Goal: Information Seeking & Learning: Learn about a topic

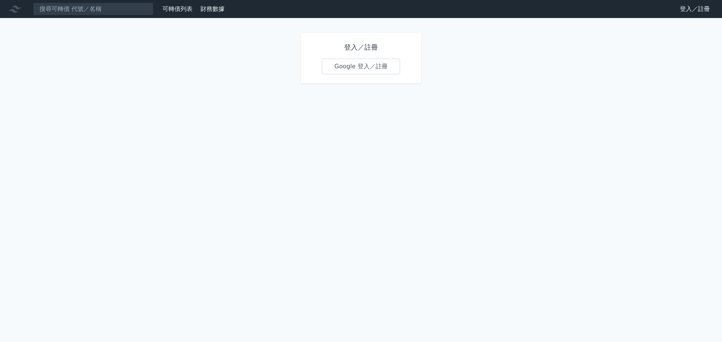
click at [343, 68] on link "Google 登入／註冊" at bounding box center [361, 67] width 78 height 16
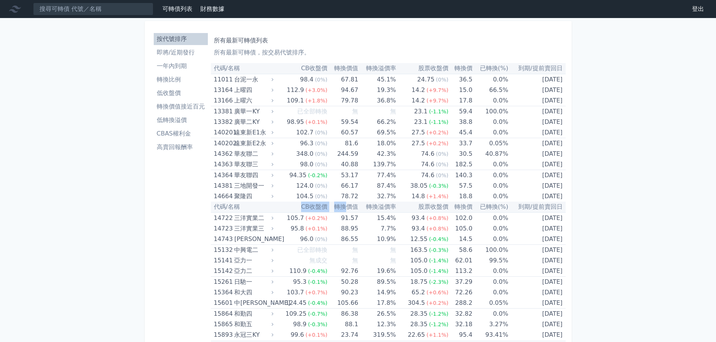
drag, startPoint x: 297, startPoint y: 209, endPoint x: 345, endPoint y: 211, distance: 48.2
click at [345, 211] on tr "代碼/名稱 CB收盤價 轉換價值 轉換溢價率 股票收盤價 轉換價 已轉換(%) 到期/提前賣回日" at bounding box center [388, 207] width 355 height 11
drag, startPoint x: 400, startPoint y: 207, endPoint x: 361, endPoint y: 208, distance: 38.7
click at [361, 208] on tr "代碼/名稱 CB收盤價 轉換價值 轉換溢價率 股票收盤價 轉換價 已轉換(%) 到期/提前賣回日" at bounding box center [388, 207] width 355 height 11
click at [364, 208] on th "轉換溢價率" at bounding box center [377, 207] width 38 height 11
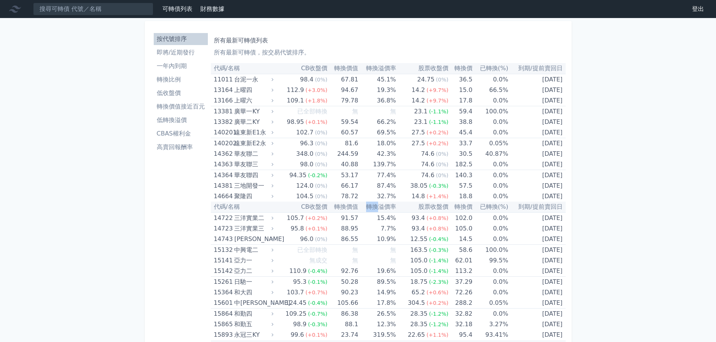
drag, startPoint x: 364, startPoint y: 208, endPoint x: 381, endPoint y: 208, distance: 17.3
click at [381, 208] on th "轉換溢價率" at bounding box center [377, 207] width 38 height 11
click at [179, 58] on link "即將/近期發行" at bounding box center [181, 53] width 54 height 12
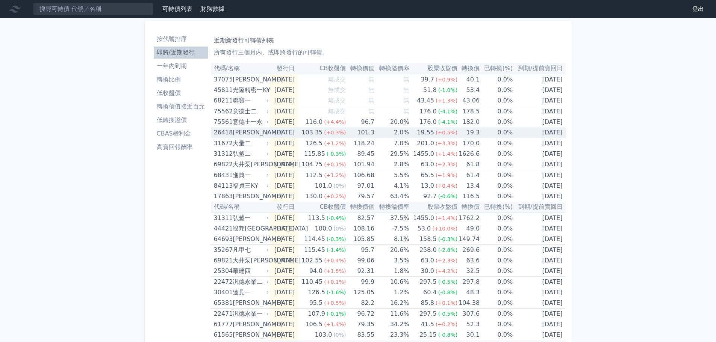
click at [242, 133] on div "[PERSON_NAME]" at bounding box center [250, 132] width 35 height 11
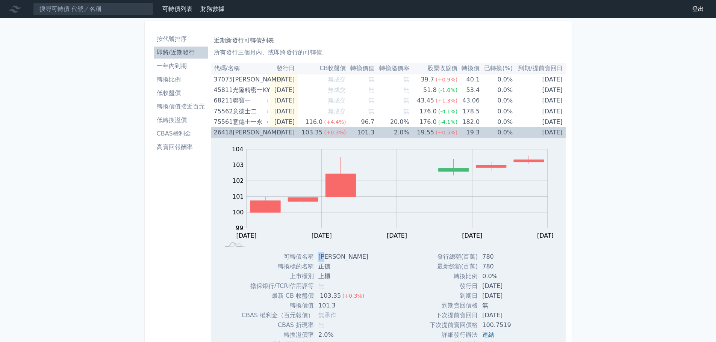
drag, startPoint x: 330, startPoint y: 258, endPoint x: 320, endPoint y: 258, distance: 10.1
click at [320, 258] on td "[PERSON_NAME]" at bounding box center [344, 257] width 61 height 10
copy td "正德"
click at [277, 138] on div "Zoom Out 104 97 98 99 100 101 102 103 104 105 L [DATE] Aug [DATE] Aug [DATE] Au…" at bounding box center [388, 195] width 355 height 114
click at [253, 133] on div "[PERSON_NAME]" at bounding box center [250, 132] width 35 height 11
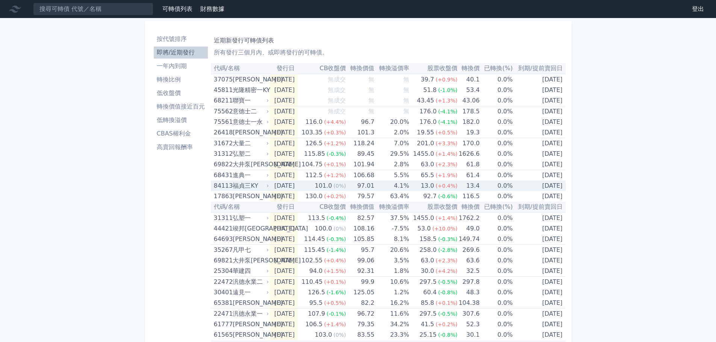
click at [259, 187] on div "福貞三KY" at bounding box center [250, 186] width 35 height 11
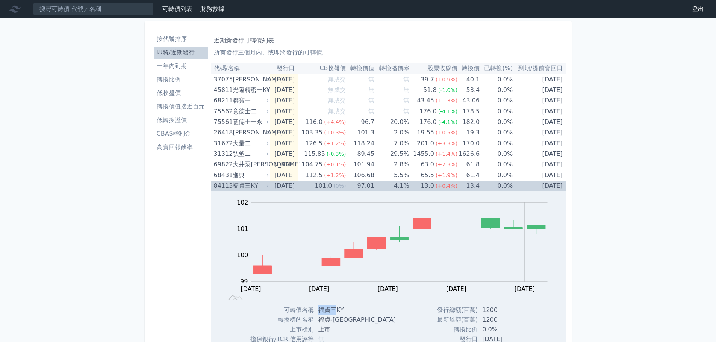
drag, startPoint x: 321, startPoint y: 309, endPoint x: 336, endPoint y: 309, distance: 15.4
click at [336, 309] on td "福貞三KY" at bounding box center [358, 311] width 88 height 10
drag, startPoint x: 320, startPoint y: 321, endPoint x: 342, endPoint y: 322, distance: 21.4
click at [342, 322] on td "福貞-[GEOGRAPHIC_DATA]" at bounding box center [358, 320] width 88 height 10
copy td "福貞-[GEOGRAPHIC_DATA]"
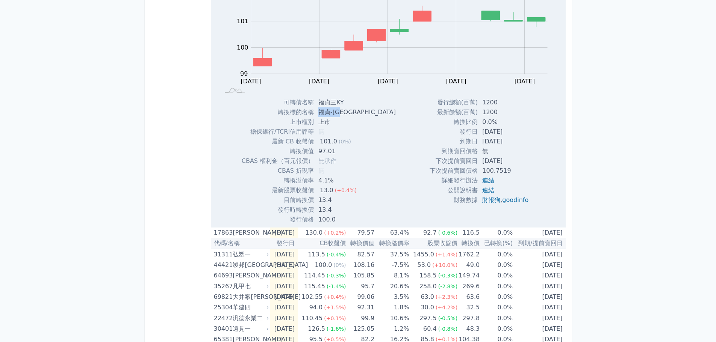
scroll to position [226, 0]
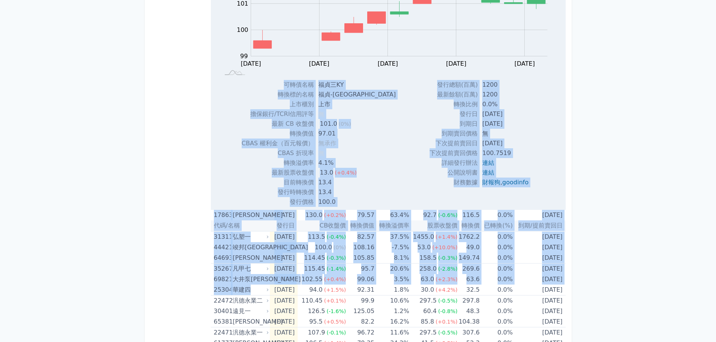
drag, startPoint x: 254, startPoint y: 291, endPoint x: 185, endPoint y: 292, distance: 69.9
click at [185, 292] on div "按代號排序 即將/近期發行 一年內到期 轉換比例 低收盤價 轉換價值接近百元 低轉換溢價 CBAS權利金 高賣回報酬率 近期新發行可轉債列表 所有發行三個月內…" at bounding box center [358, 173] width 415 height 742
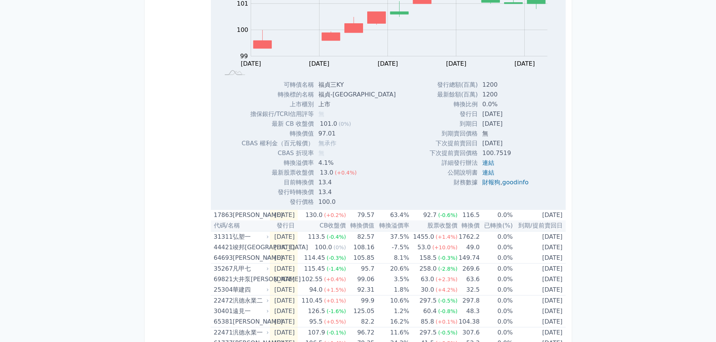
drag, startPoint x: 136, startPoint y: 208, endPoint x: 161, endPoint y: 206, distance: 24.8
click at [136, 208] on div "可轉債列表 財務數據 可轉債列表 財務數據 登出 登出 按代號排序 即將/近期發行 一年內到期 轉換比例 低收盤價 轉換價值接近百元 低轉換溢價" at bounding box center [358, 163] width 716 height 779
drag, startPoint x: 248, startPoint y: 300, endPoint x: 122, endPoint y: 296, distance: 126.8
drag, startPoint x: 122, startPoint y: 296, endPoint x: 147, endPoint y: 320, distance: 34.6
click at [147, 320] on div "按代號排序 即將/近期發行 一年內到期 轉換比例 低收盤價 轉換價值接近百元 低轉換溢價 CBAS權利金 高賣回報酬率 近期新發行可轉債列表 所有發行三個月內…" at bounding box center [358, 173] width 427 height 754
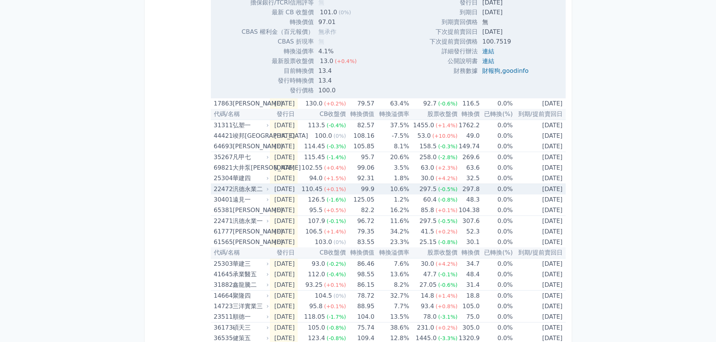
scroll to position [338, 0]
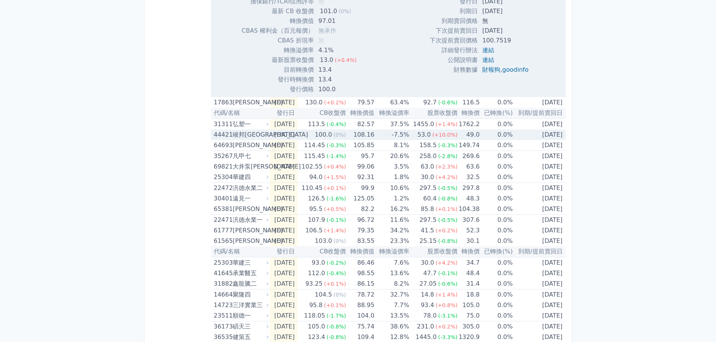
click at [224, 135] on div "44421" at bounding box center [222, 135] width 17 height 11
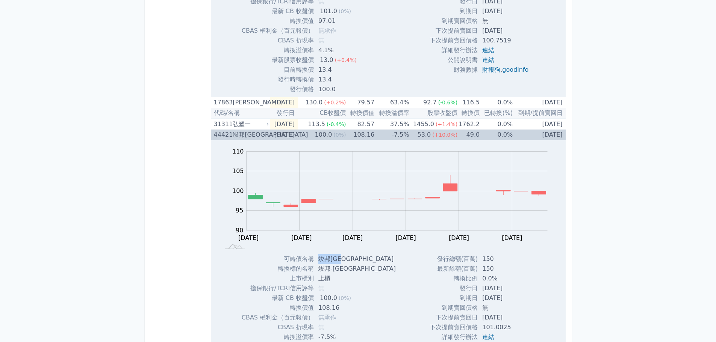
drag, startPoint x: 319, startPoint y: 260, endPoint x: 344, endPoint y: 257, distance: 25.0
click at [344, 257] on td "竣邦[GEOGRAPHIC_DATA]" at bounding box center [358, 259] width 88 height 10
copy td "竣邦[GEOGRAPHIC_DATA]"
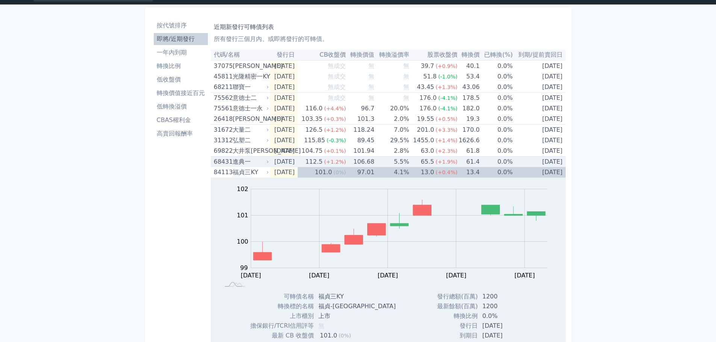
scroll to position [113, 0]
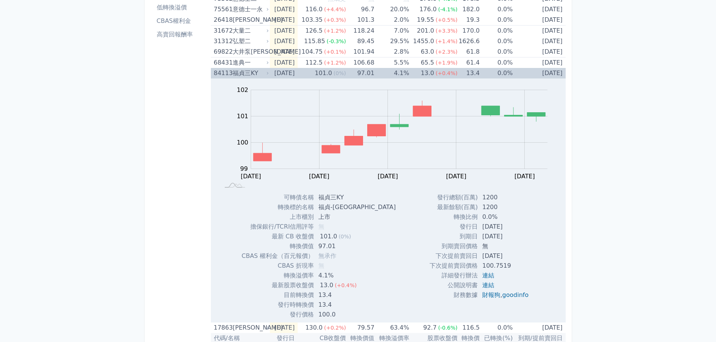
click at [239, 77] on div "福貞三KY" at bounding box center [250, 73] width 35 height 11
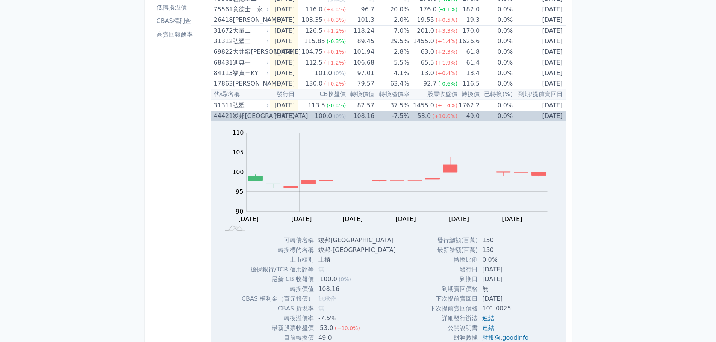
click at [236, 117] on div "竣邦[GEOGRAPHIC_DATA]" at bounding box center [250, 116] width 35 height 11
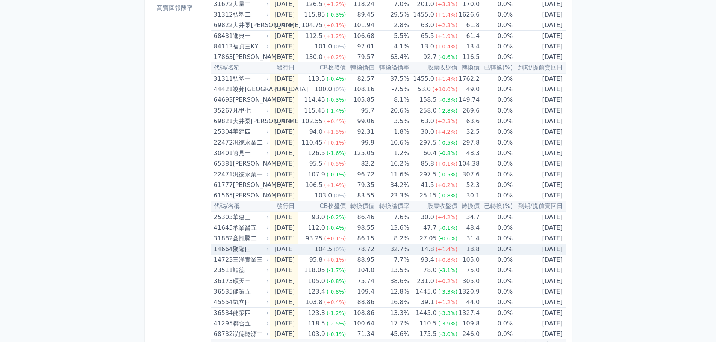
scroll to position [150, 0]
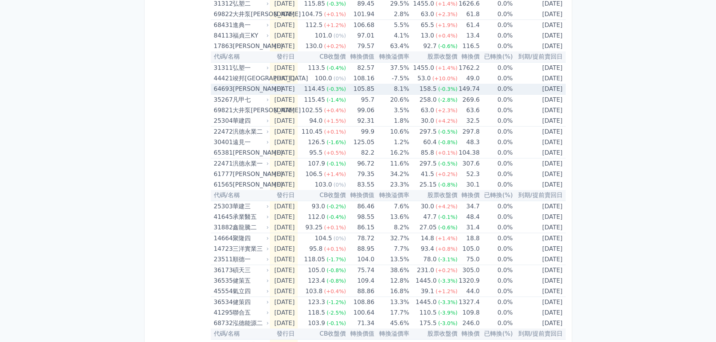
click at [251, 90] on div "[PERSON_NAME]" at bounding box center [250, 89] width 35 height 11
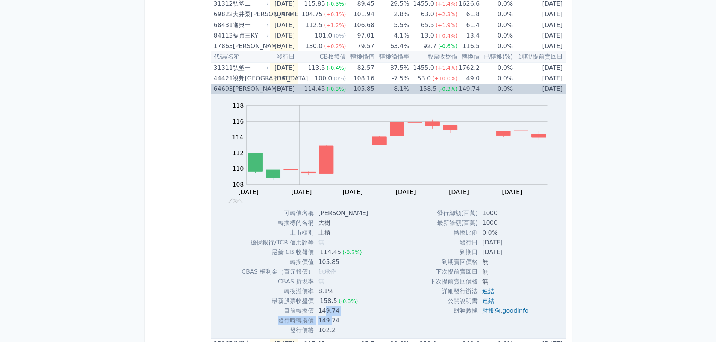
drag, startPoint x: 324, startPoint y: 312, endPoint x: 330, endPoint y: 316, distance: 7.8
click at [330, 316] on tbody "可轉債名稱 大樹三 轉換標的名稱 大樹 上市櫃別 上櫃 擔保銀行/TCRI信用評等 無 最新 CB 收盤價 114.45 (-0.3%) 無" at bounding box center [308, 272] width 133 height 127
drag, startPoint x: 337, startPoint y: 320, endPoint x: 321, endPoint y: 314, distance: 16.8
click at [321, 314] on tbody "可轉債名稱 大樹三 轉換標的名稱 大樹 上市櫃別 上櫃 擔保銀行/TCRI信用評等 無 最新 CB 收盤價 114.45 (-0.3%) 無" at bounding box center [308, 272] width 133 height 127
click at [319, 314] on td "149.74" at bounding box center [344, 311] width 61 height 10
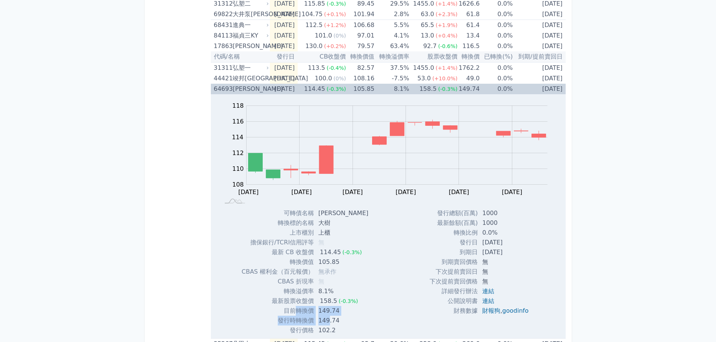
drag, startPoint x: 293, startPoint y: 313, endPoint x: 329, endPoint y: 320, distance: 36.7
click at [329, 320] on tbody "可轉債名稱 大樹三 轉換標的名稱 大樹 上市櫃別 上櫃 擔保銀行/TCRI信用評等 無 最新 CB 收盤價 114.45 (-0.3%) 無" at bounding box center [308, 272] width 133 height 127
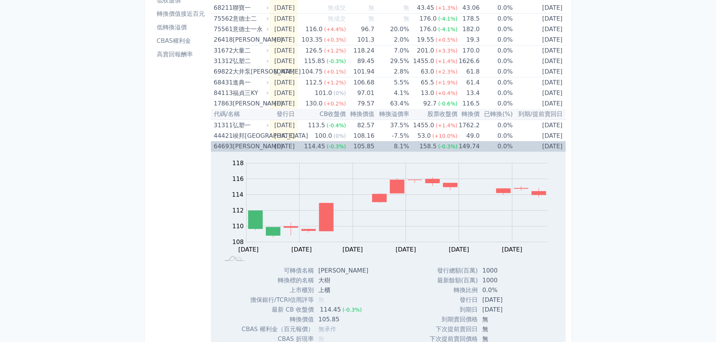
scroll to position [38, 0]
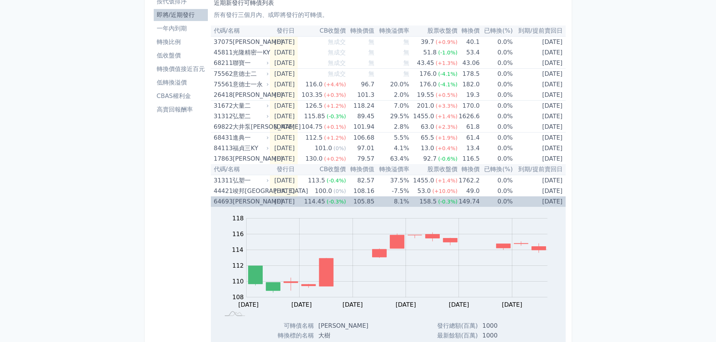
click at [394, 204] on td "8.1%" at bounding box center [391, 202] width 35 height 11
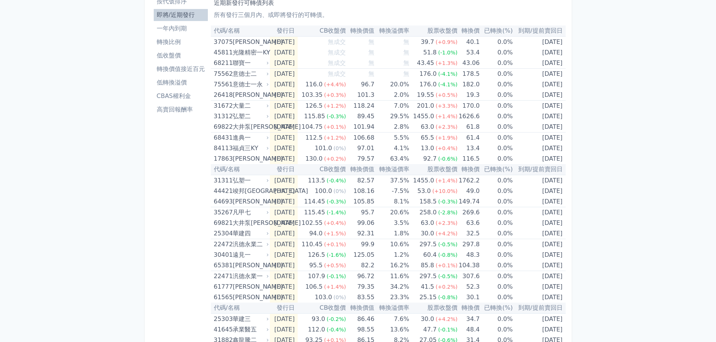
click at [179, 84] on li "低轉換溢價" at bounding box center [181, 82] width 54 height 9
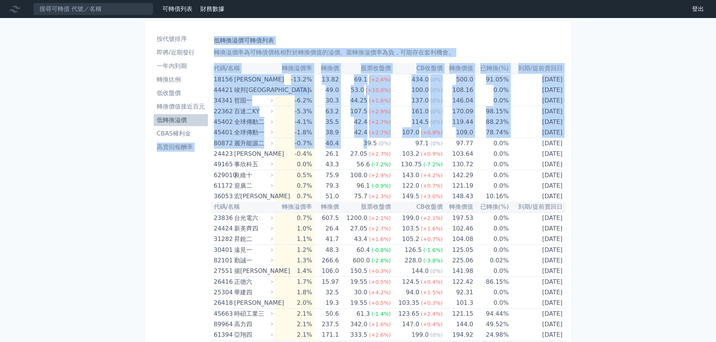
drag, startPoint x: 371, startPoint y: 144, endPoint x: 153, endPoint y: 178, distance: 221.4
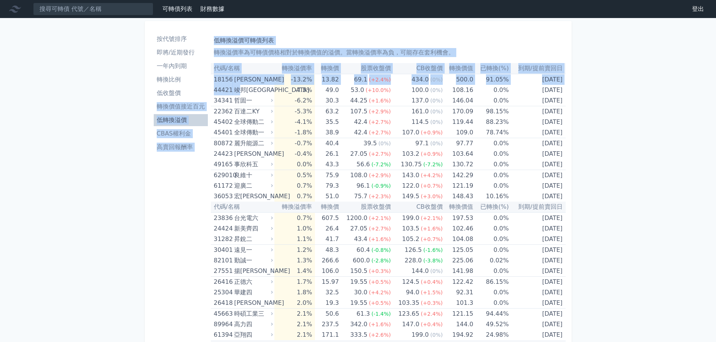
drag, startPoint x: 239, startPoint y: 94, endPoint x: 233, endPoint y: 86, distance: 9.4
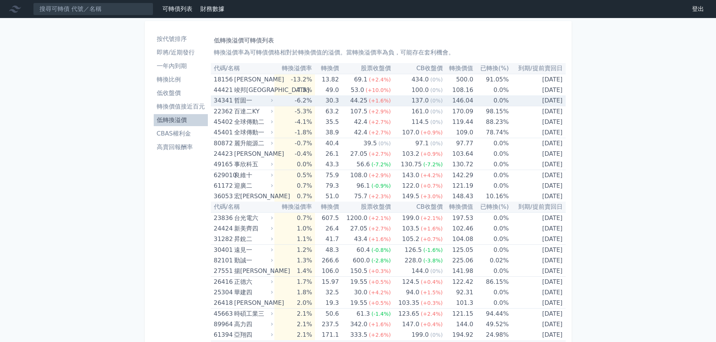
click at [241, 98] on div "哲固一" at bounding box center [252, 100] width 37 height 11
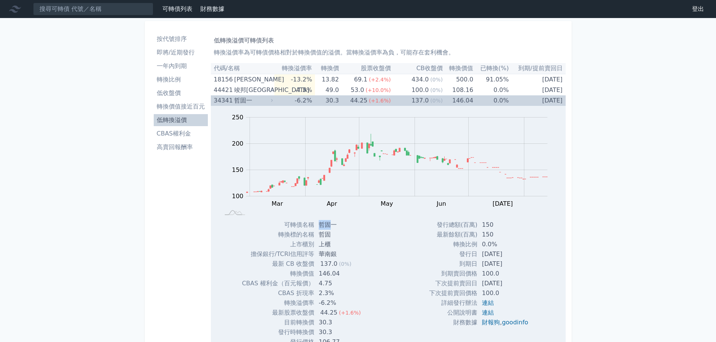
drag, startPoint x: 329, startPoint y: 227, endPoint x: 318, endPoint y: 225, distance: 11.4
click at [318, 225] on td "哲固一" at bounding box center [340, 225] width 53 height 10
copy td "哲固"
click at [264, 98] on div "哲固一" at bounding box center [252, 100] width 37 height 11
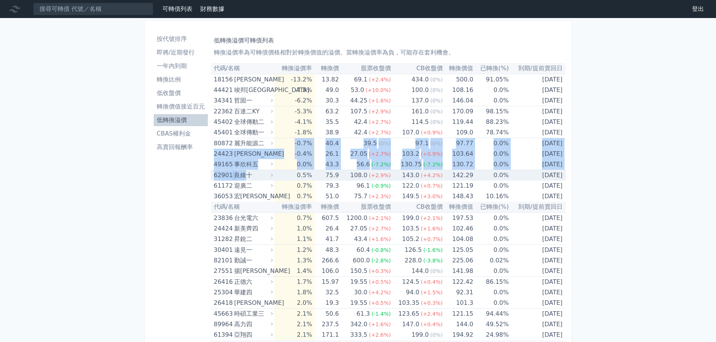
drag, startPoint x: 282, startPoint y: 140, endPoint x: 250, endPoint y: 146, distance: 33.3
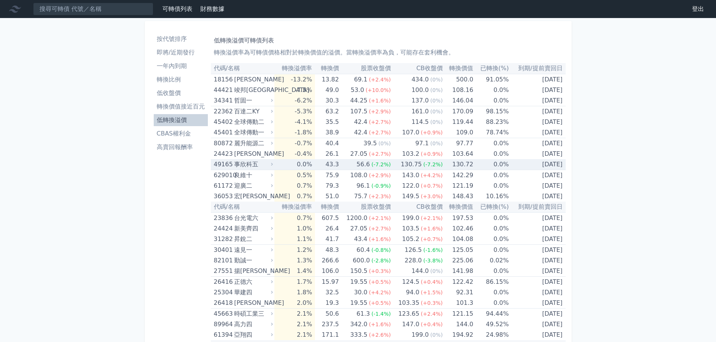
click at [256, 164] on div "事欣科五" at bounding box center [252, 164] width 37 height 11
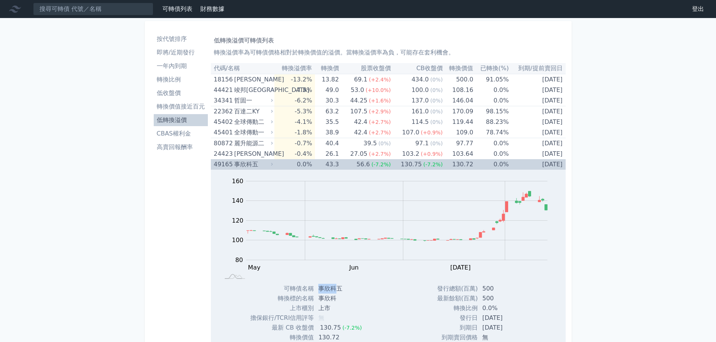
drag, startPoint x: 336, startPoint y: 291, endPoint x: 318, endPoint y: 288, distance: 18.3
click at [318, 288] on td "事欣科五" at bounding box center [341, 289] width 54 height 10
copy td "事欣科"
click at [306, 168] on td "0.0%" at bounding box center [294, 164] width 41 height 11
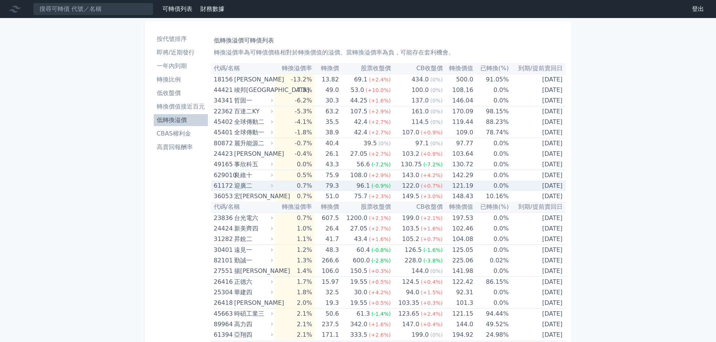
click at [248, 188] on div "迎廣二" at bounding box center [252, 186] width 37 height 11
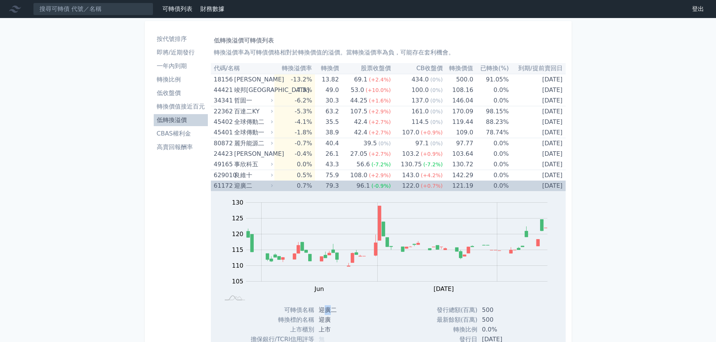
drag, startPoint x: 322, startPoint y: 311, endPoint x: 329, endPoint y: 311, distance: 7.6
click at [329, 311] on td "迎廣二" at bounding box center [340, 311] width 53 height 10
click at [330, 311] on td "迎廣二" at bounding box center [340, 311] width 53 height 10
drag, startPoint x: 331, startPoint y: 311, endPoint x: 319, endPoint y: 312, distance: 12.1
click at [319, 312] on td "迎廣二" at bounding box center [340, 311] width 53 height 10
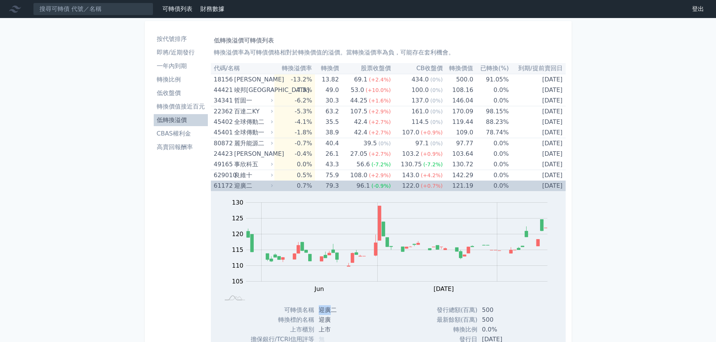
copy td "迎廣"
click at [271, 190] on div "迎廣二" at bounding box center [252, 186] width 37 height 11
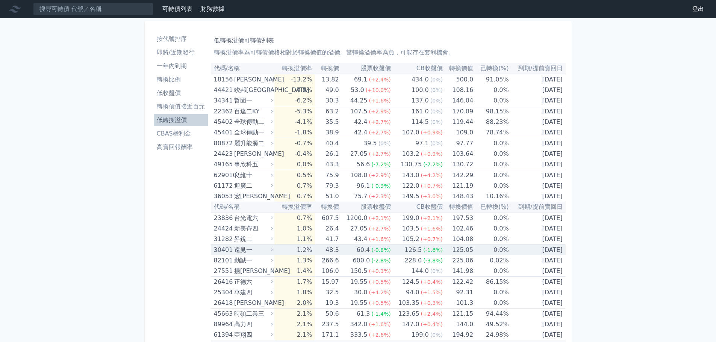
click at [273, 251] on icon at bounding box center [272, 250] width 5 height 5
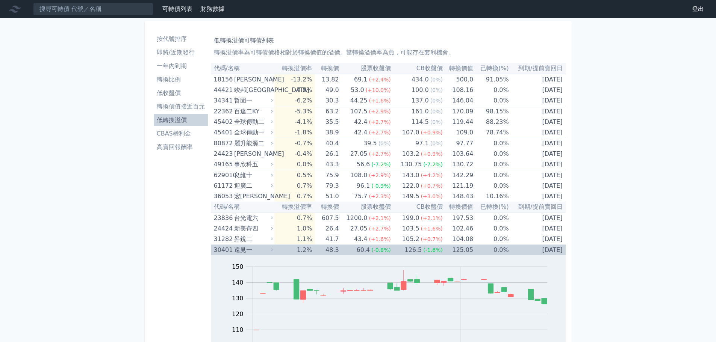
click at [255, 253] on div "遠見一" at bounding box center [252, 250] width 37 height 11
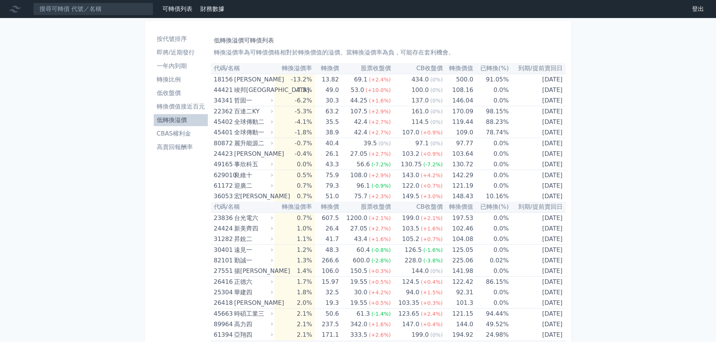
click at [182, 108] on li "轉換價值接近百元" at bounding box center [181, 106] width 54 height 9
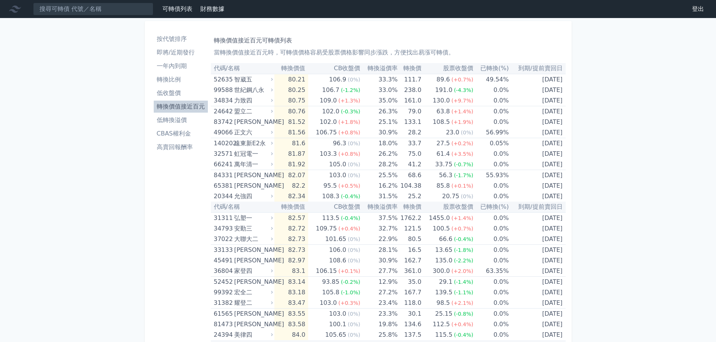
click at [177, 92] on li "低收盤價" at bounding box center [181, 93] width 54 height 9
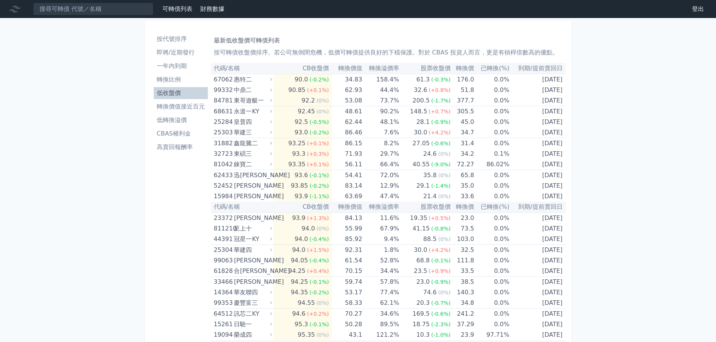
click at [186, 137] on li "CBAS權利金" at bounding box center [181, 133] width 54 height 9
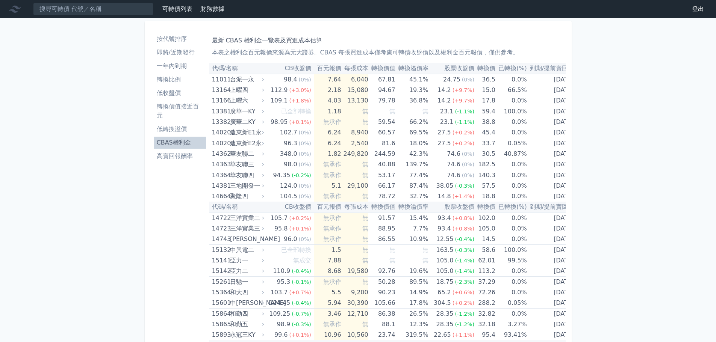
click at [184, 130] on li "低轉換溢價" at bounding box center [180, 129] width 52 height 9
